Goal: Information Seeking & Learning: Learn about a topic

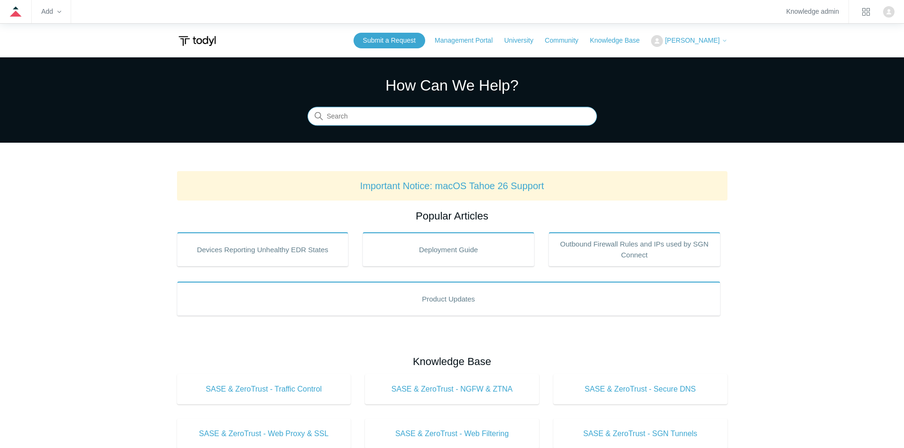
click at [422, 112] on input "Search" at bounding box center [451, 116] width 289 height 19
type input "sophos"
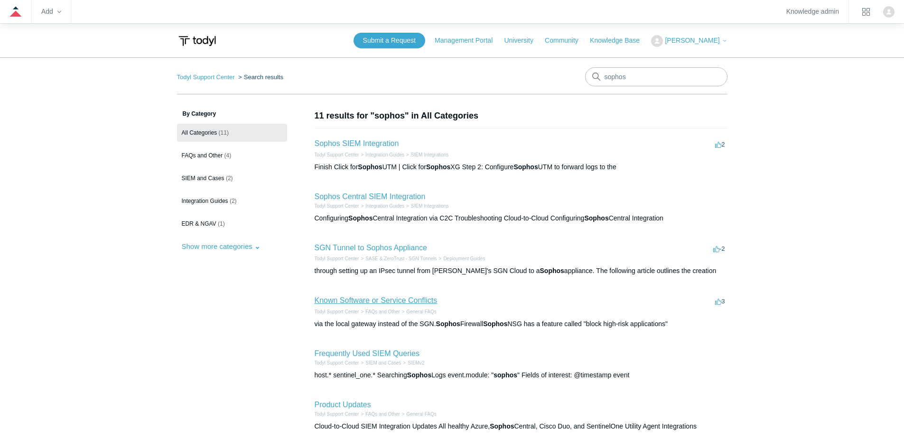
drag, startPoint x: 420, startPoint y: 303, endPoint x: 594, endPoint y: 224, distance: 190.5
click at [420, 303] on link "Known Software or Service Conflicts" at bounding box center [376, 301] width 123 height 8
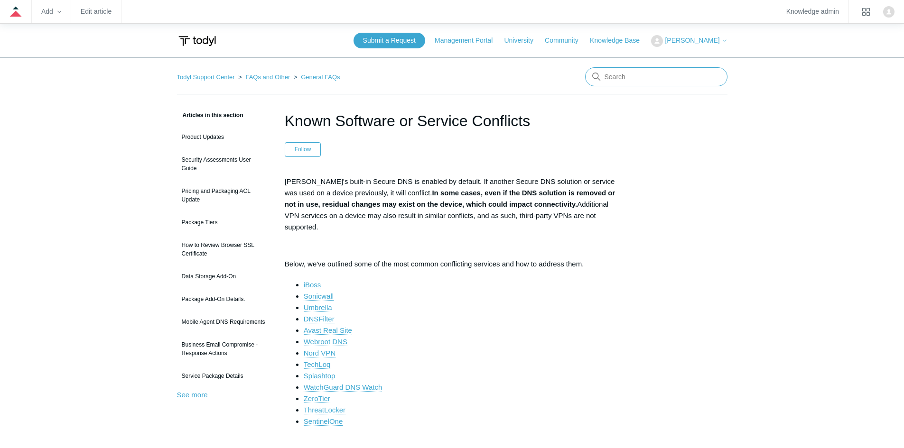
click at [667, 81] on input "Search" at bounding box center [656, 76] width 142 height 19
type input "sophos"
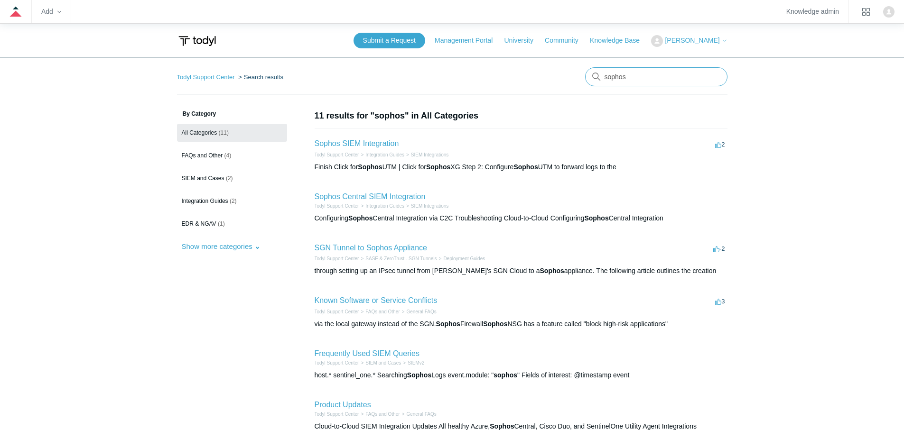
drag, startPoint x: 636, startPoint y: 78, endPoint x: 583, endPoint y: 79, distance: 53.2
click at [583, 79] on nav "Todyl Support Center Search results There are no matching results in this help …" at bounding box center [452, 80] width 550 height 27
click at [220, 195] on link "Integration Guides (2)" at bounding box center [232, 201] width 110 height 18
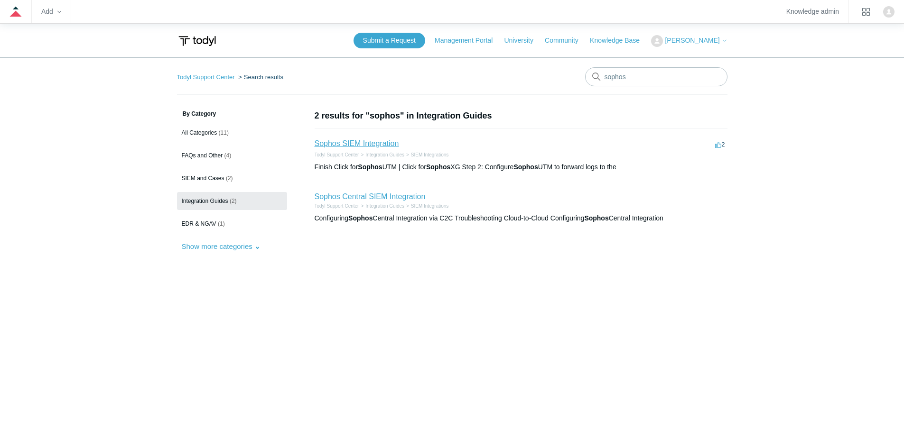
click at [374, 146] on link "Sophos SIEM Integration" at bounding box center [357, 143] width 84 height 8
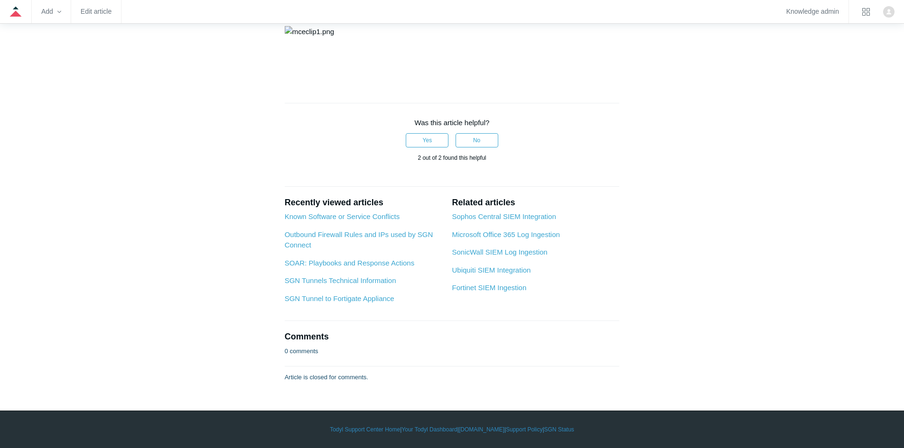
scroll to position [3464, 0]
drag, startPoint x: 515, startPoint y: 172, endPoint x: 498, endPoint y: 107, distance: 67.7
